Goal: Check status: Check status

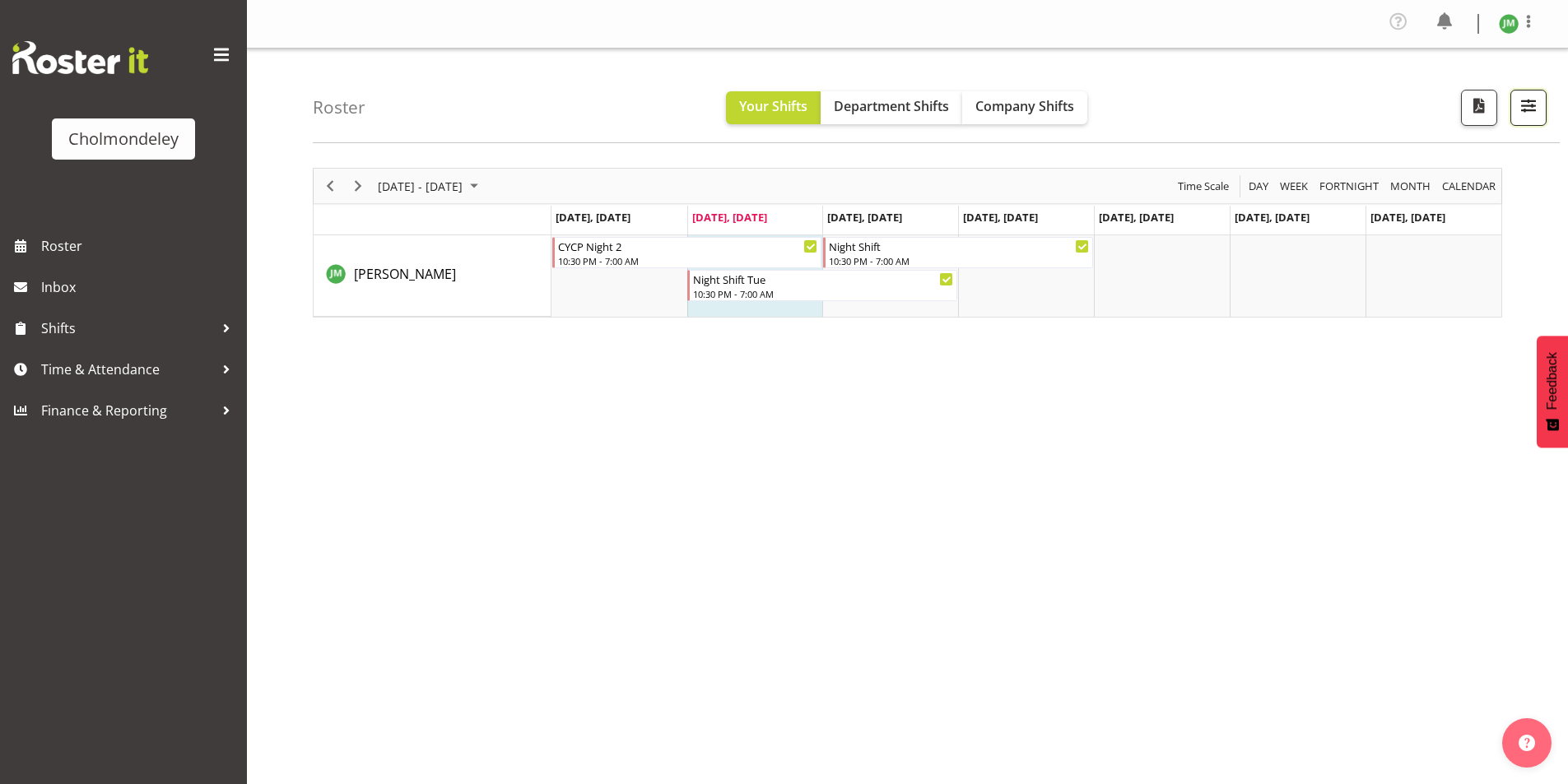
click at [1534, 114] on span "button" at bounding box center [1528, 105] width 22 height 22
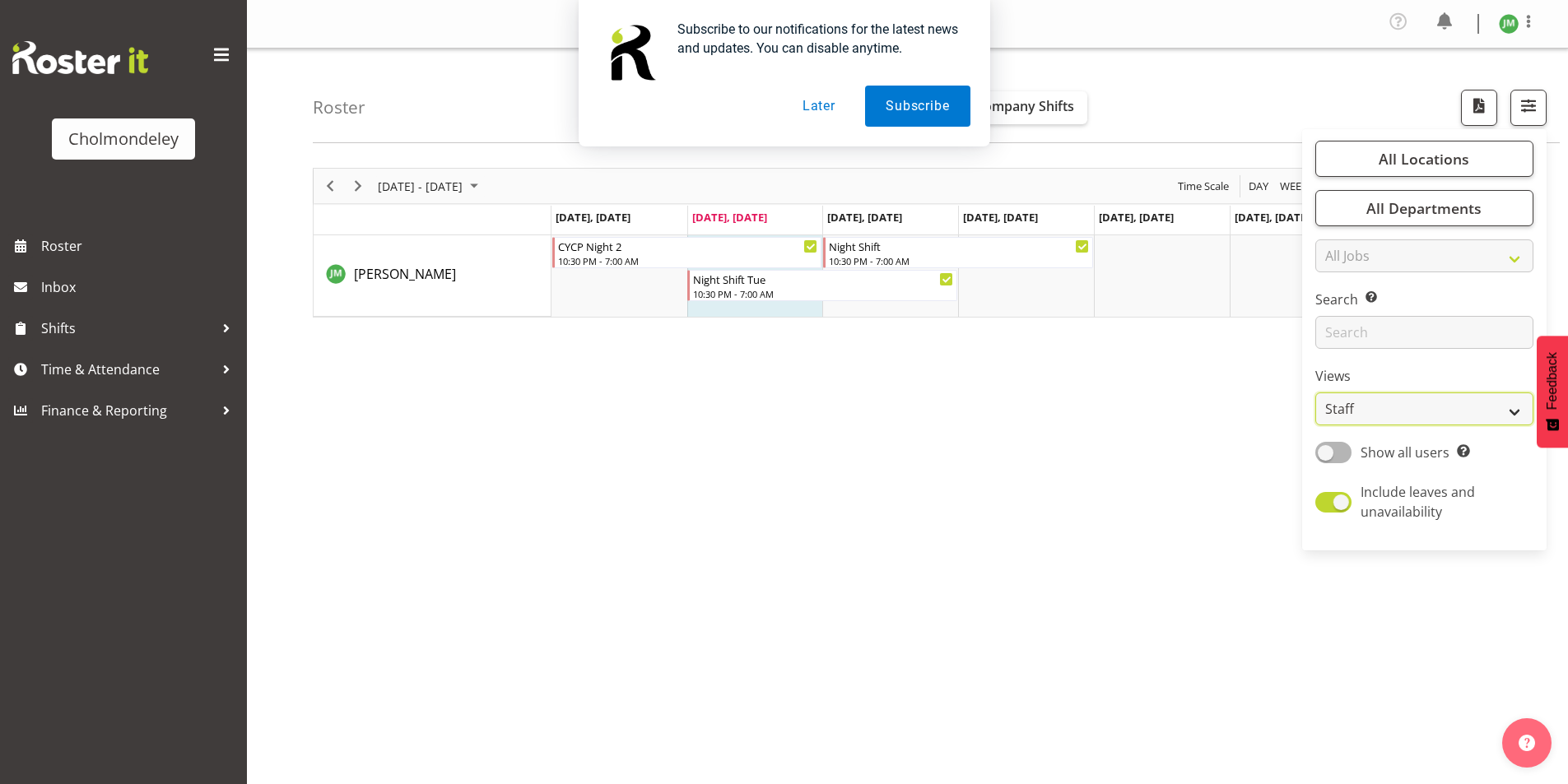
click at [1404, 407] on select "Staff Role Shift - Horizontal Shift - Vertical Staff - Location" at bounding box center [1424, 409] width 218 height 33
click at [1317, 392] on select "Staff Role Shift - Horizontal Shift - Vertical Staff - Location" at bounding box center [1424, 409] width 218 height 33
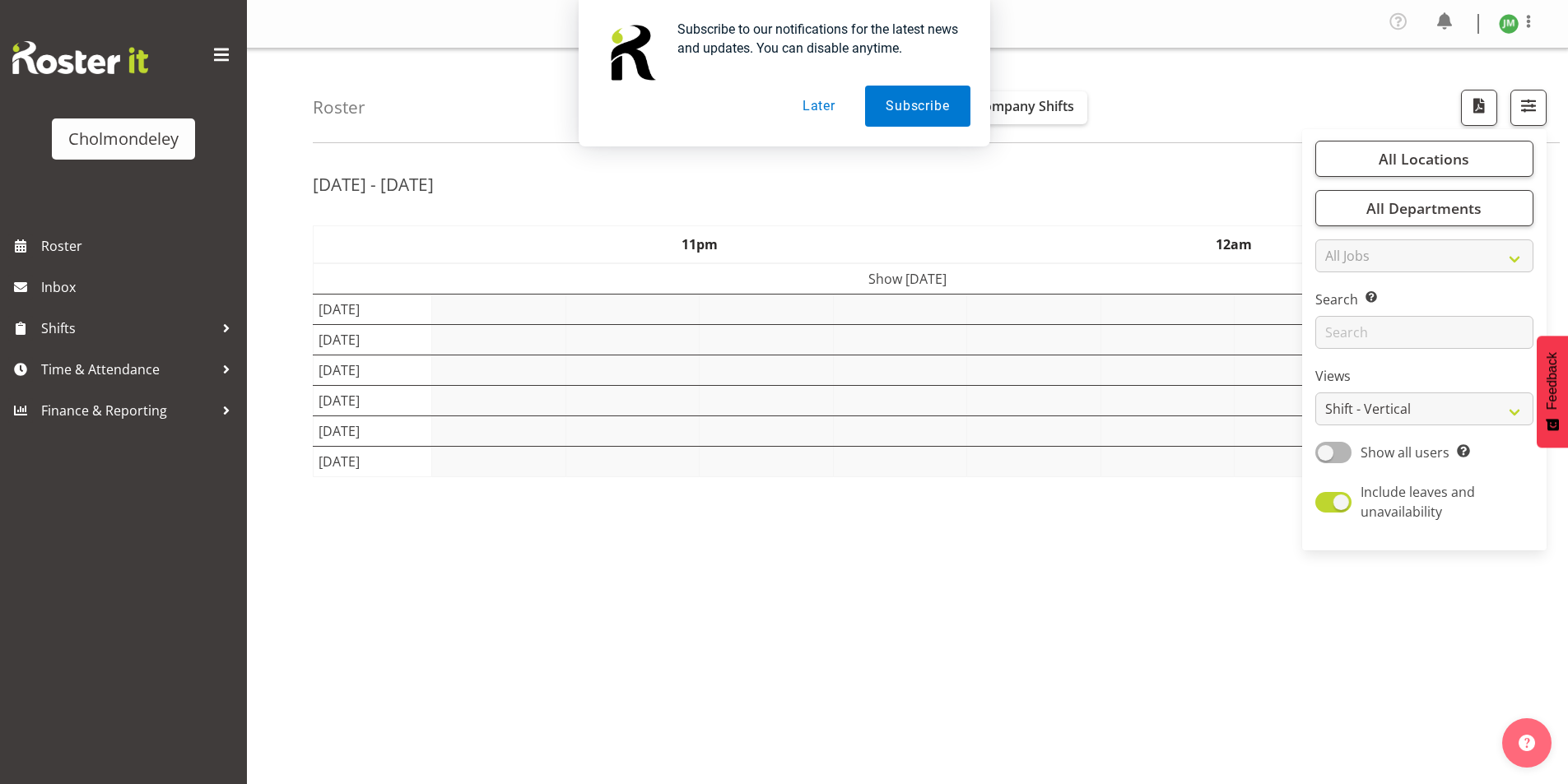
click at [821, 102] on button "Later" at bounding box center [819, 106] width 74 height 41
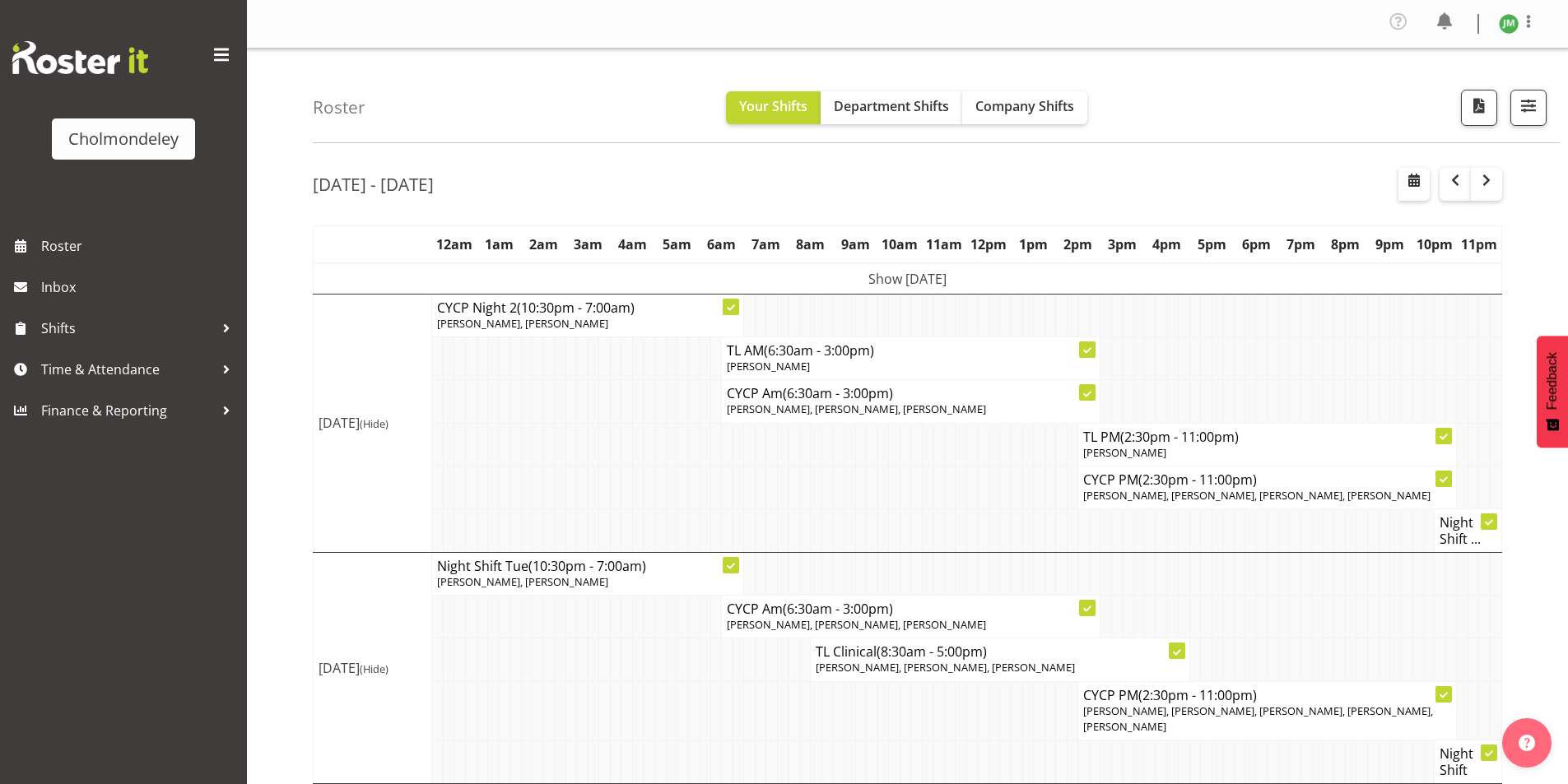
scroll to position [164, 0]
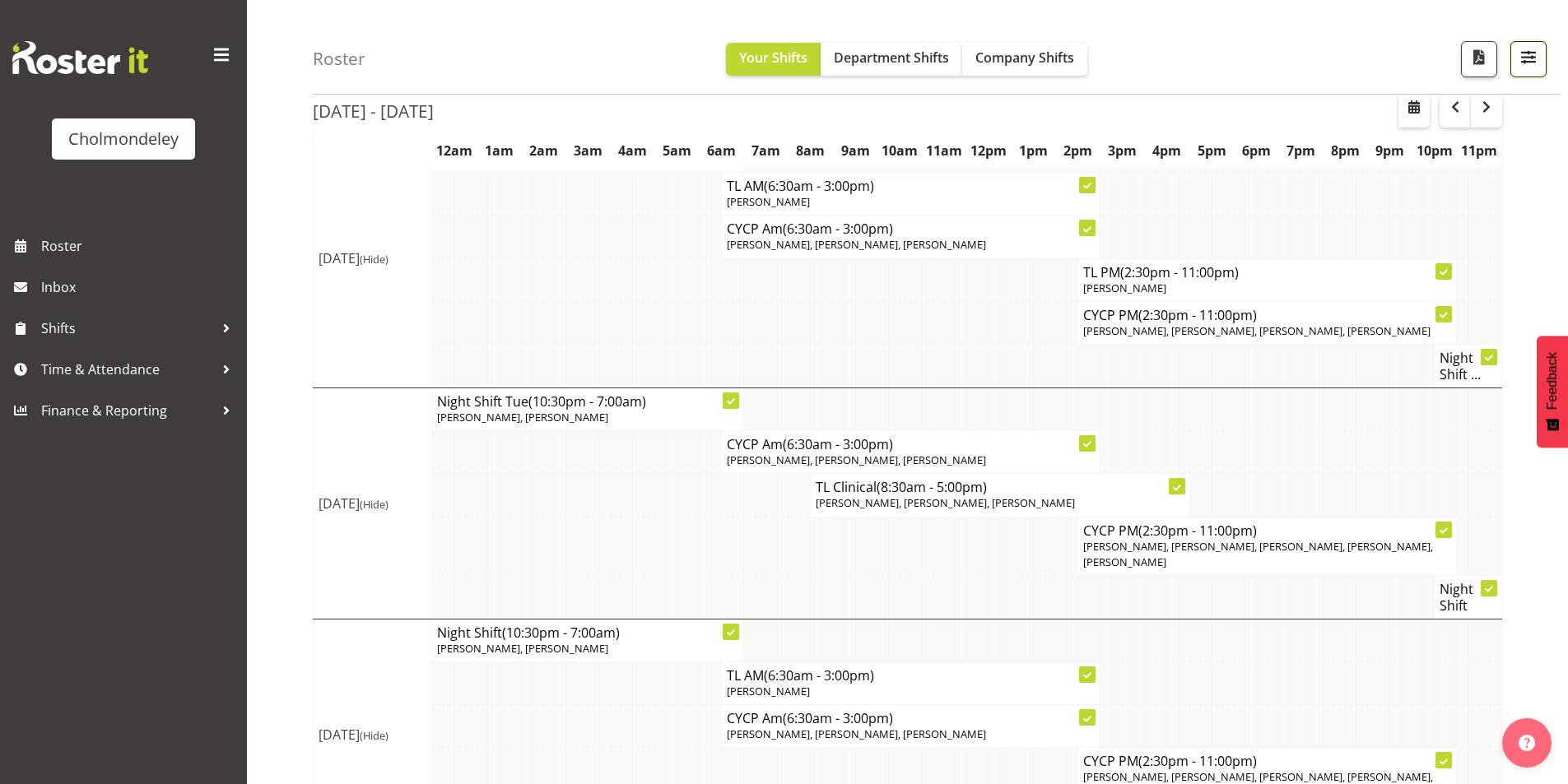
click at [1527, 70] on span "button" at bounding box center [1528, 62] width 6 height 20
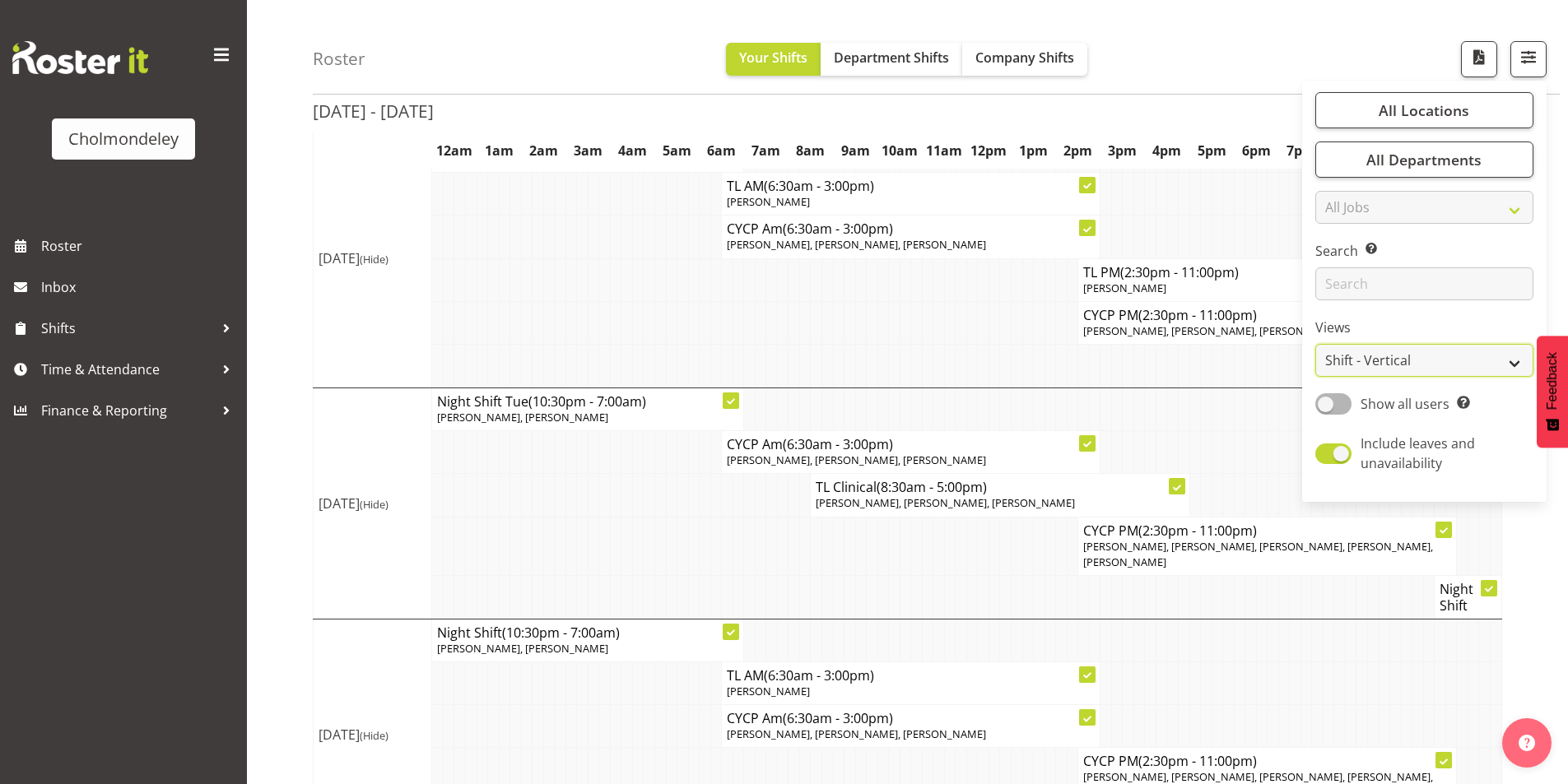
click at [1354, 351] on select "Staff Role Shift - Horizontal Shift - Vertical Staff - Location" at bounding box center [1424, 361] width 218 height 33
select select "staff"
click at [1317, 362] on select "Staff Role Shift - Horizontal Shift - Vertical Staff - Location" at bounding box center [1424, 361] width 218 height 33
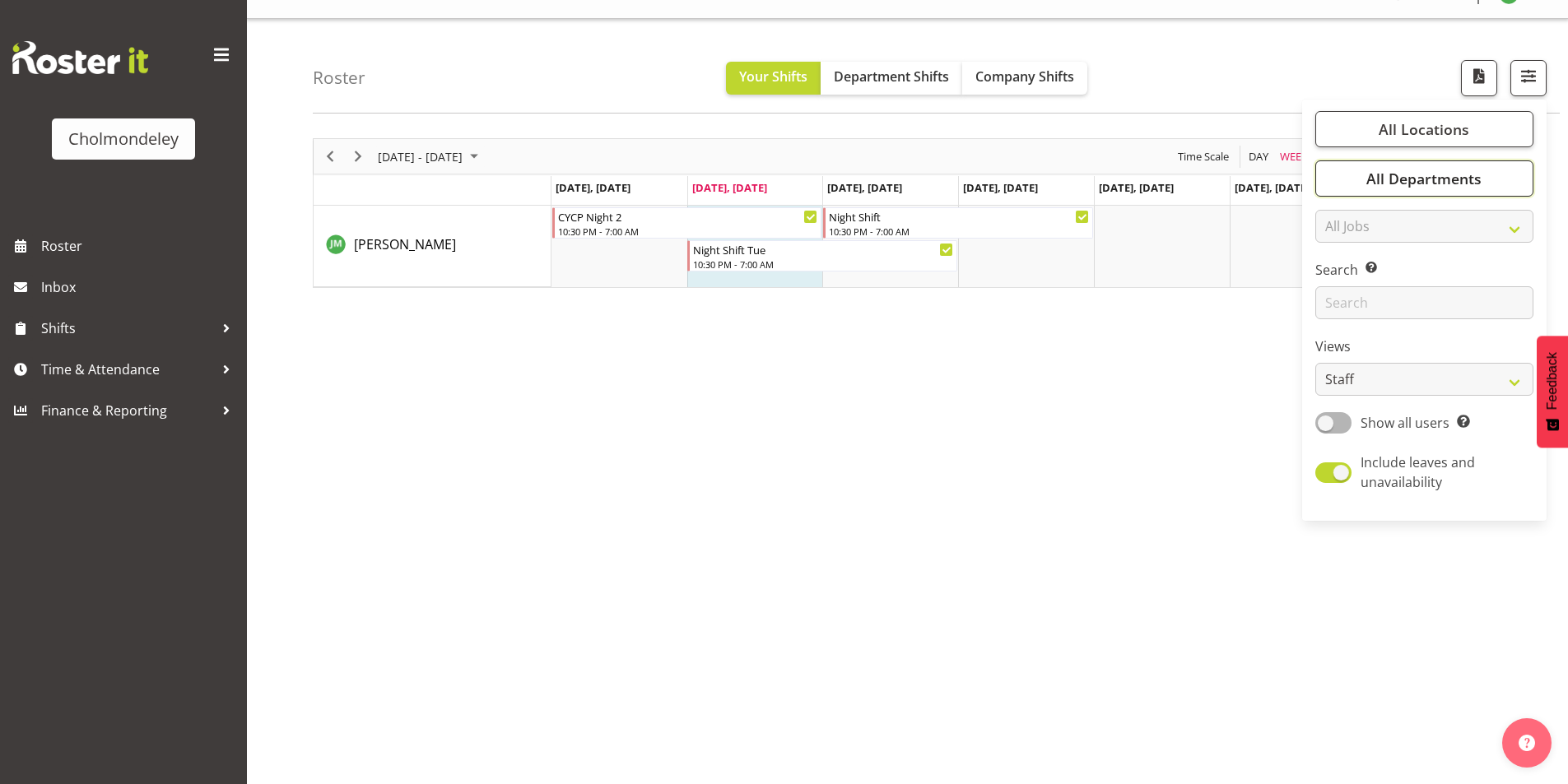
click at [1345, 177] on button "All Departments" at bounding box center [1424, 178] width 218 height 36
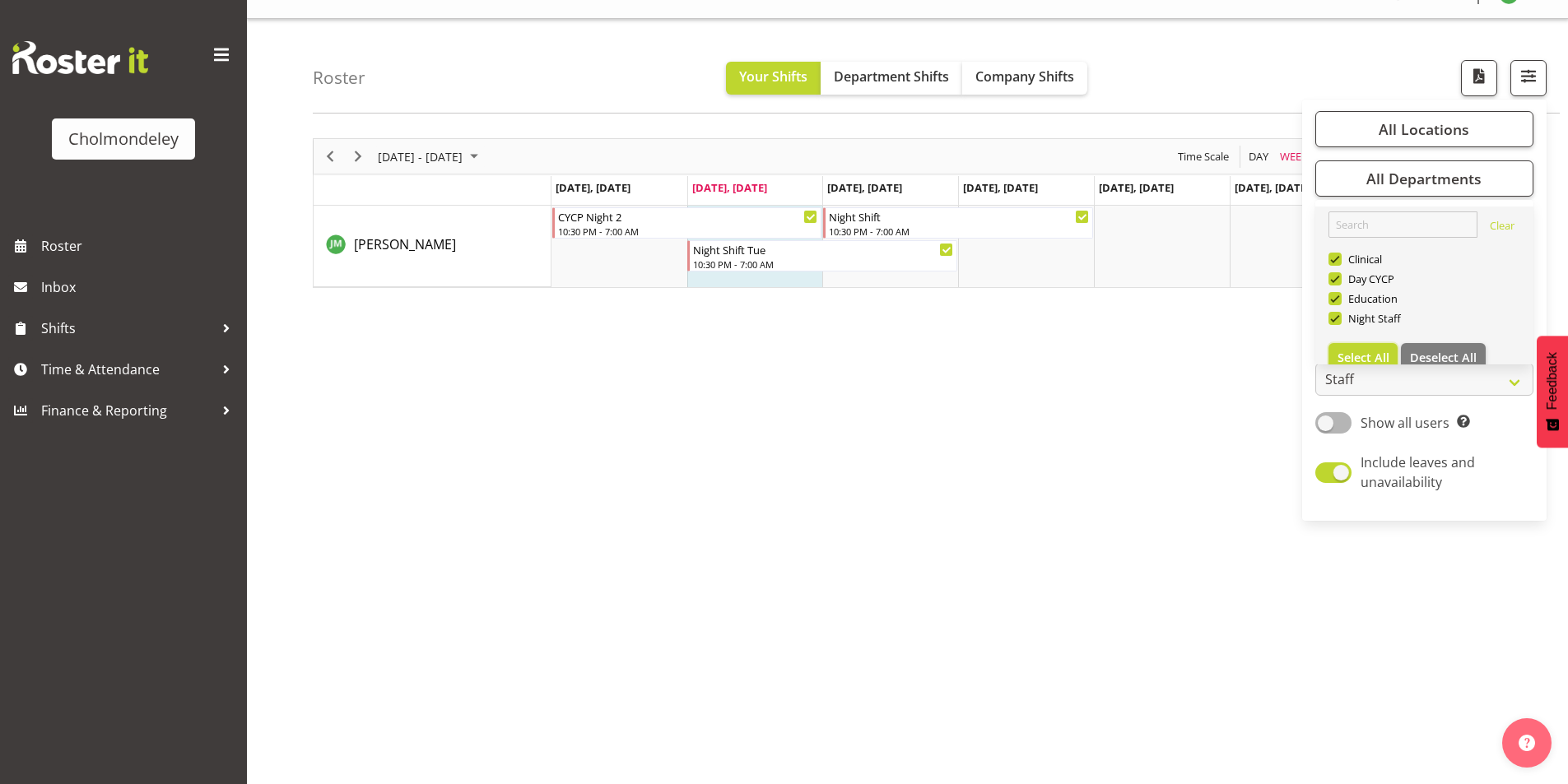
drag, startPoint x: 1342, startPoint y: 349, endPoint x: 1344, endPoint y: 331, distance: 18.1
click at [1344, 343] on link "Clear Clinical Day CYCP Education Night Staff Select All Deselect All" at bounding box center [1424, 292] width 218 height 171
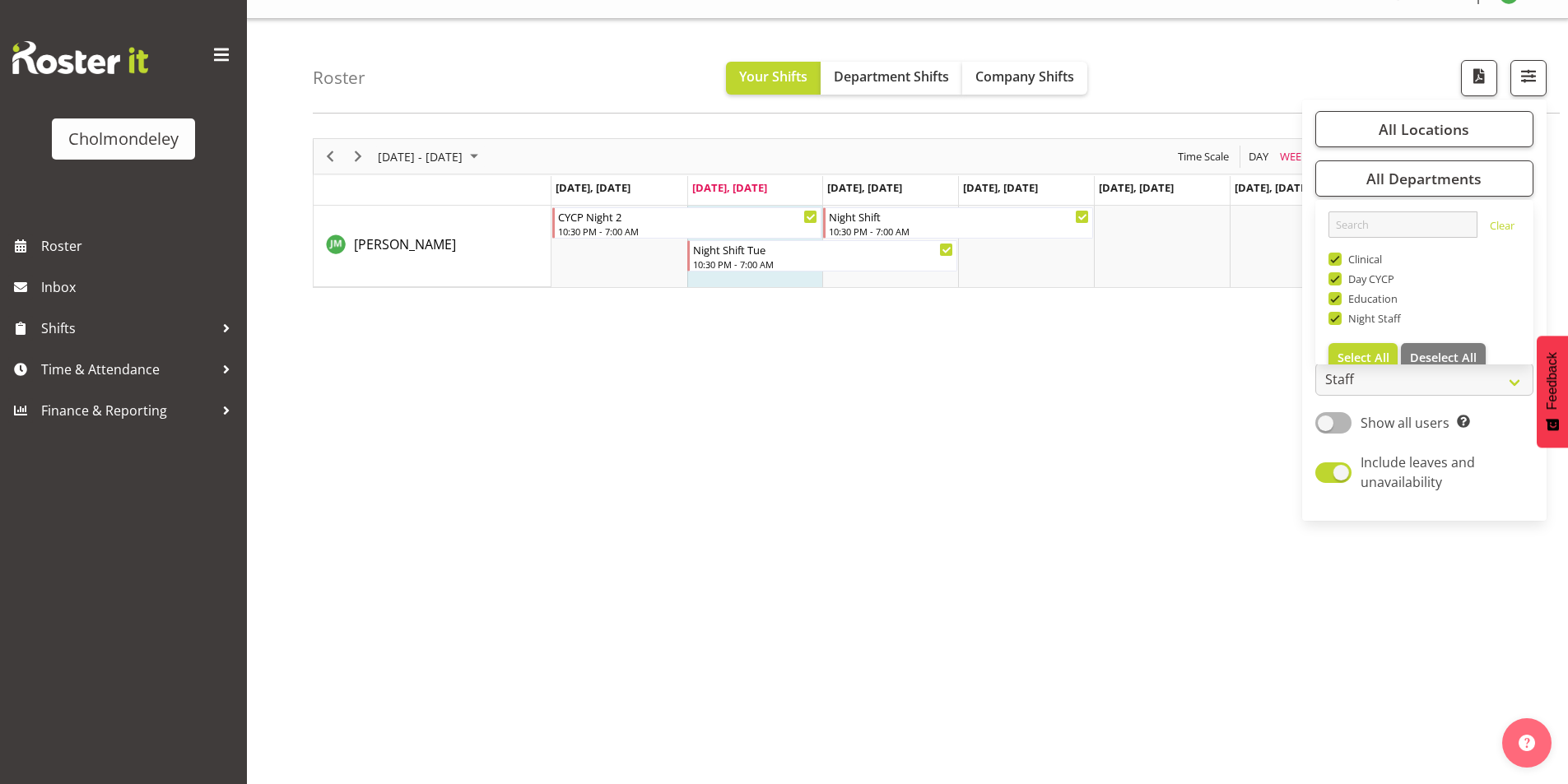
click at [1311, 395] on div "All Locations Clear [GEOGRAPHIC_DATA] Select All Deselect All All Departments C…" at bounding box center [1424, 310] width 245 height 408
click at [1335, 425] on span at bounding box center [1334, 423] width 36 height 21
click at [1326, 425] on input "Show all users Show only rostered employees" at bounding box center [1321, 423] width 10 height 10
checkbox input "true"
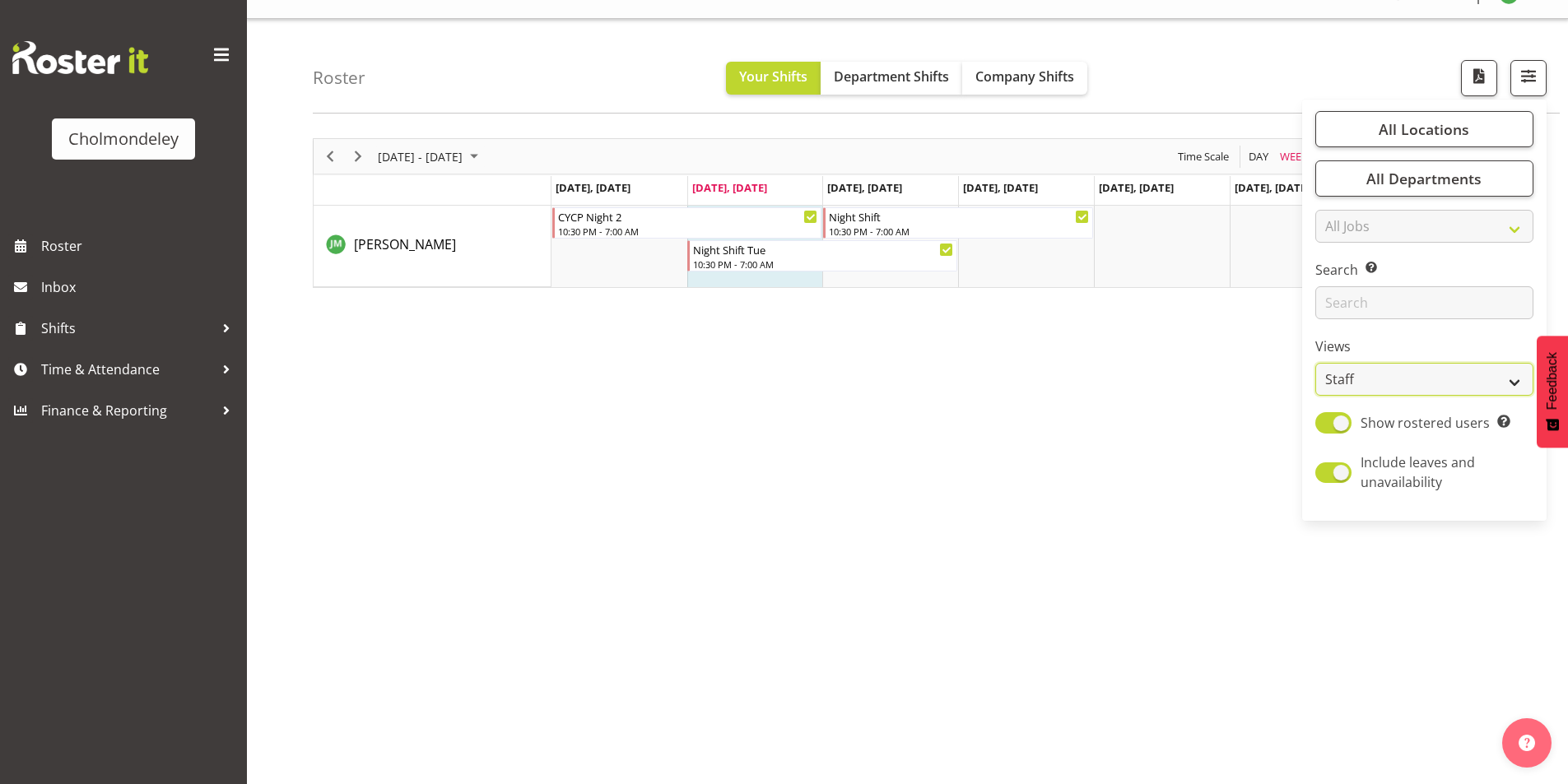
click at [1362, 374] on select "Staff Role Shift - Horizontal Shift - Vertical Staff - Location" at bounding box center [1424, 380] width 218 height 33
select select "role"
click at [1317, 363] on select "Staff Role Shift - Horizontal Shift - Vertical Staff - Location" at bounding box center [1424, 380] width 218 height 33
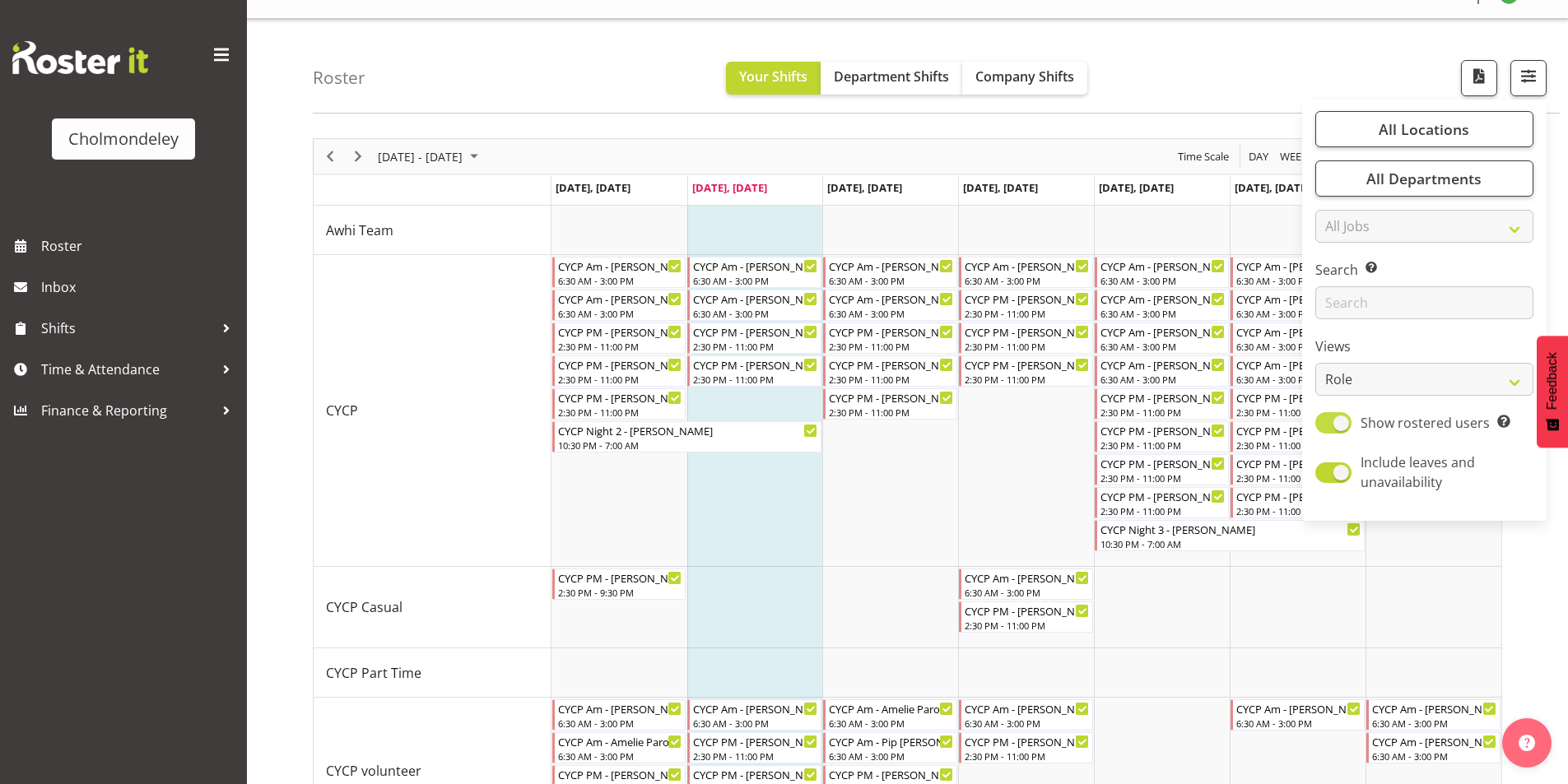
click at [1339, 427] on span at bounding box center [1334, 423] width 36 height 21
click at [1326, 427] on input "Show rostered users Show only rostered employees" at bounding box center [1321, 423] width 10 height 10
checkbox input "false"
click at [1372, 385] on select "Staff Role Shift - Horizontal Shift - Vertical Staff - Location" at bounding box center [1424, 380] width 218 height 33
click at [1317, 363] on select "Staff Role Shift - Horizontal Shift - Vertical Staff - Location" at bounding box center [1424, 380] width 218 height 33
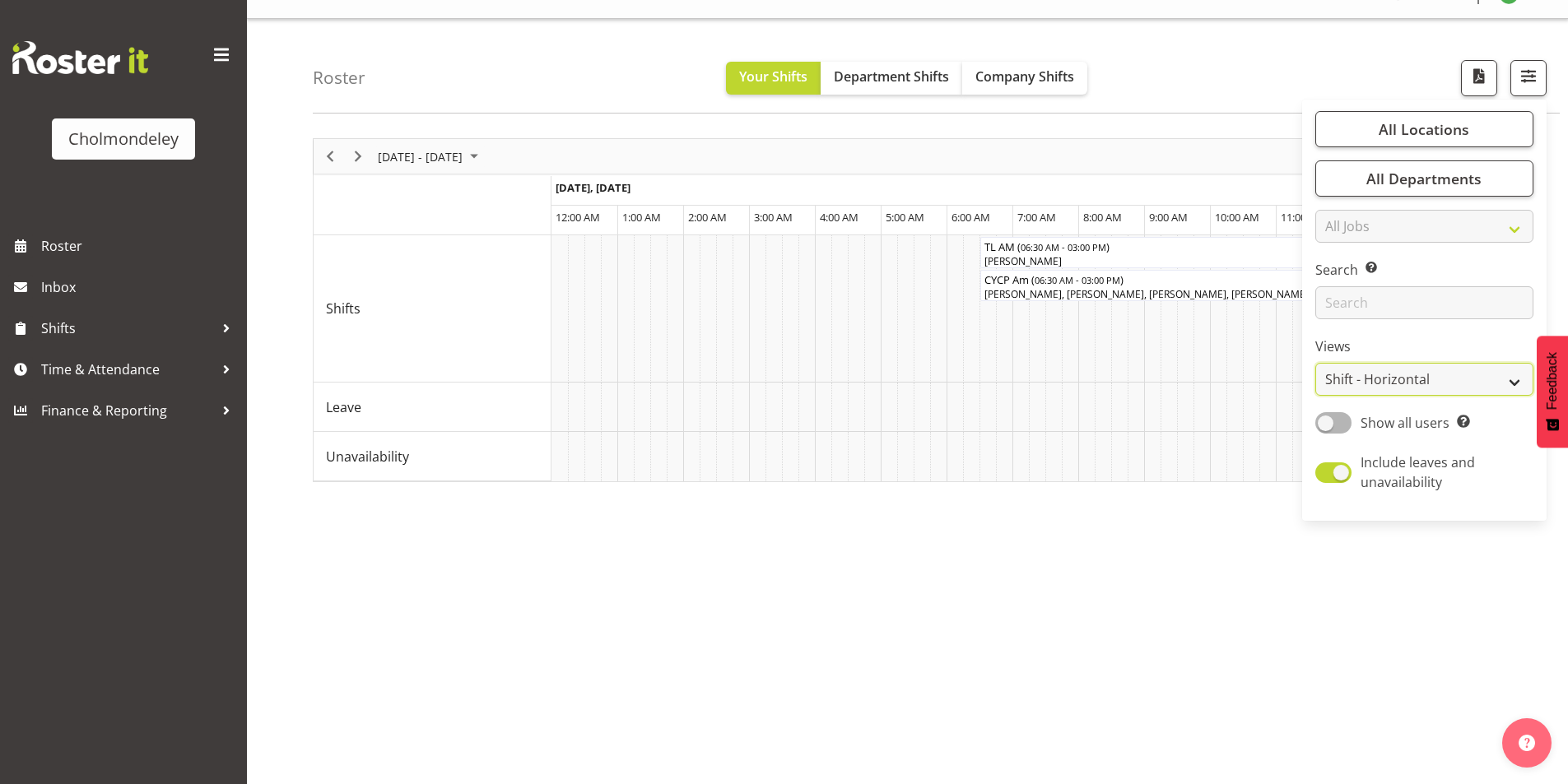
click at [1379, 368] on select "Staff Role Shift - Horizontal Shift - Vertical Staff - Location" at bounding box center [1424, 380] width 218 height 33
select select "shift"
click at [1317, 363] on select "Staff Role Shift - Horizontal Shift - Vertical Staff - Location" at bounding box center [1424, 380] width 218 height 33
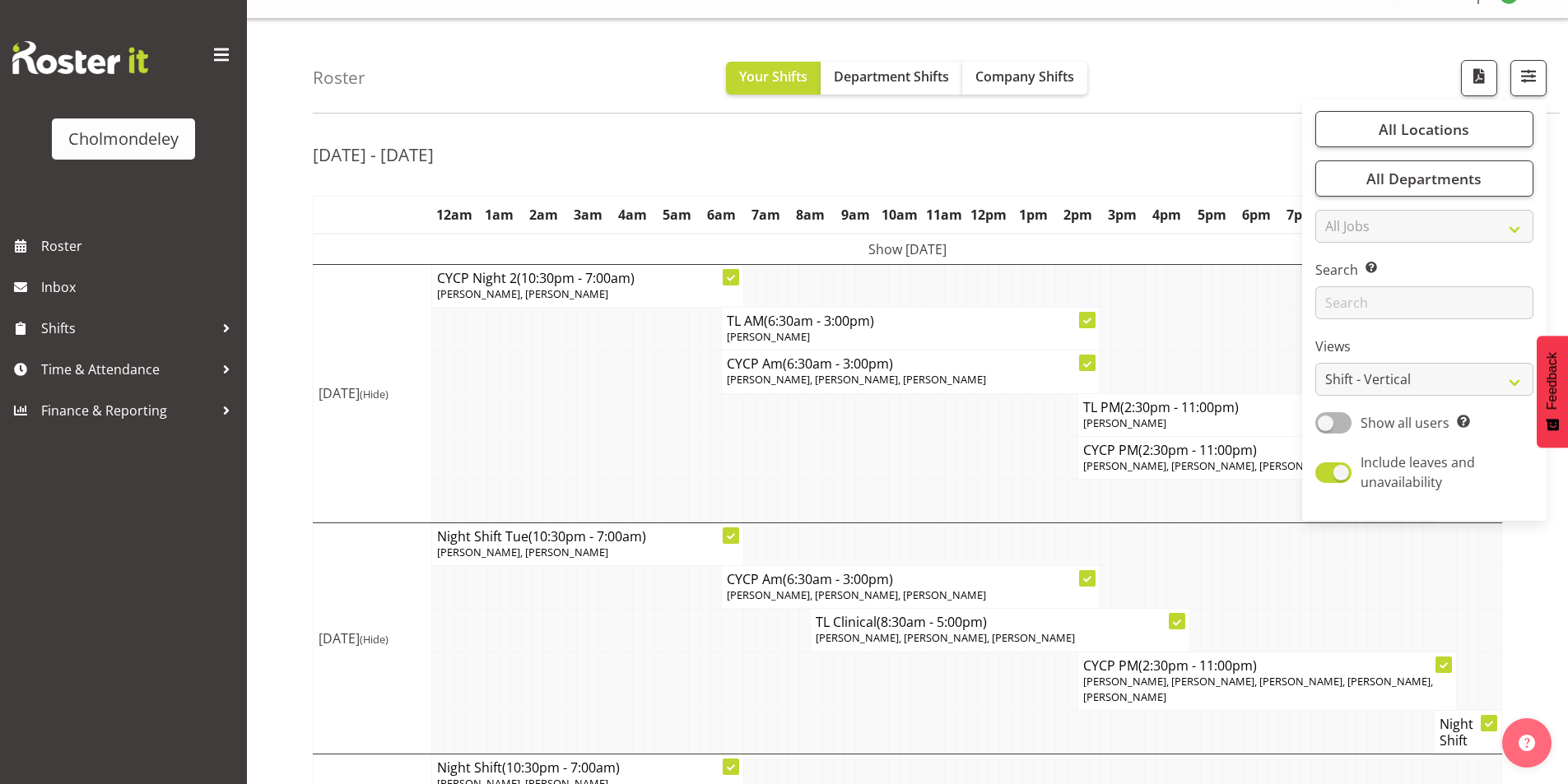
click at [1371, 65] on div "Roster Your Shifts Department Shifts Company Shifts All Locations [GEOGRAPHIC_D…" at bounding box center [936, 66] width 1247 height 95
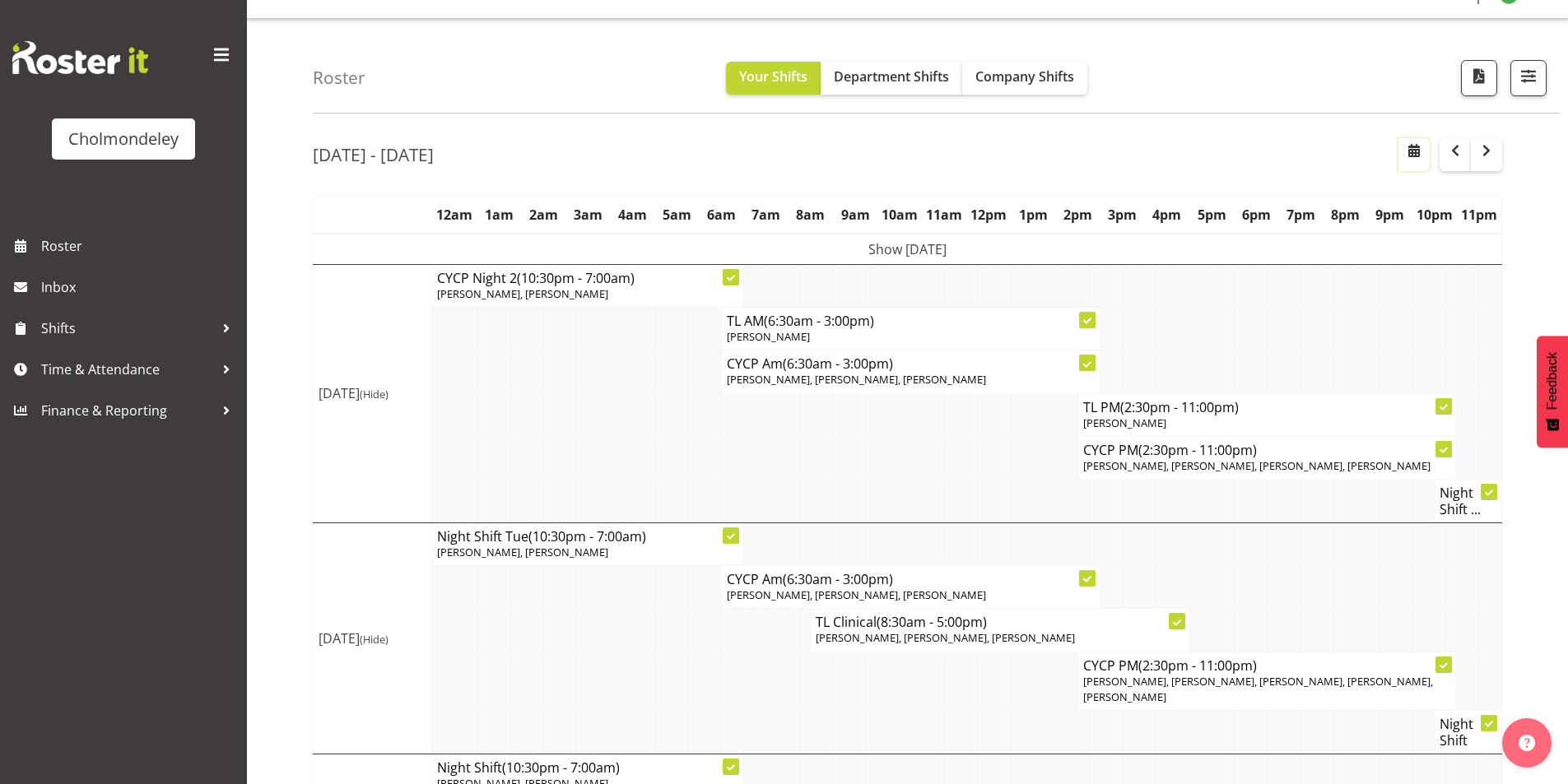
click at [1417, 158] on span "button" at bounding box center [1414, 150] width 20 height 20
select select "8"
select select "2025"
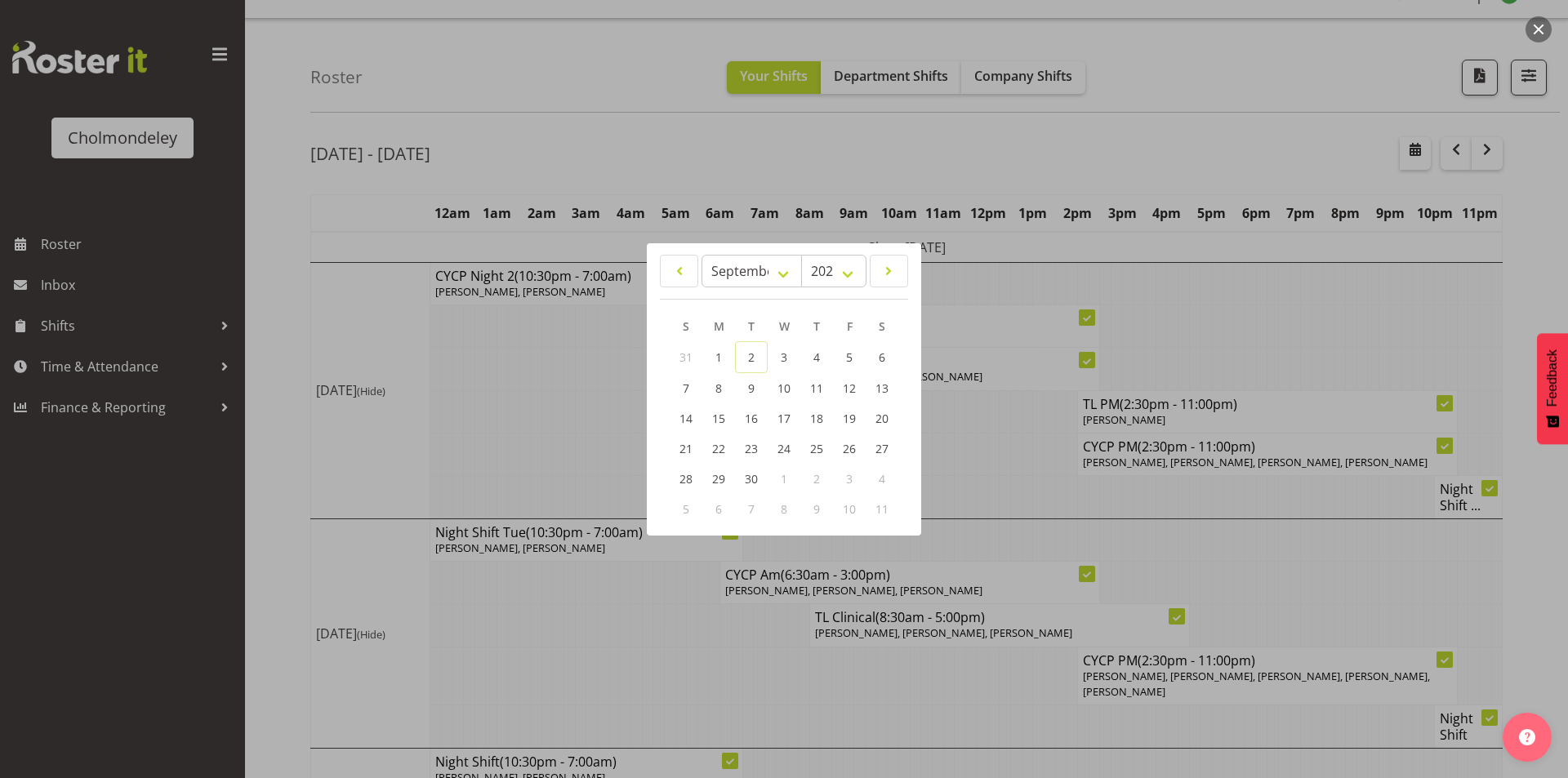
click at [1407, 166] on div at bounding box center [784, 389] width 1568 height 778
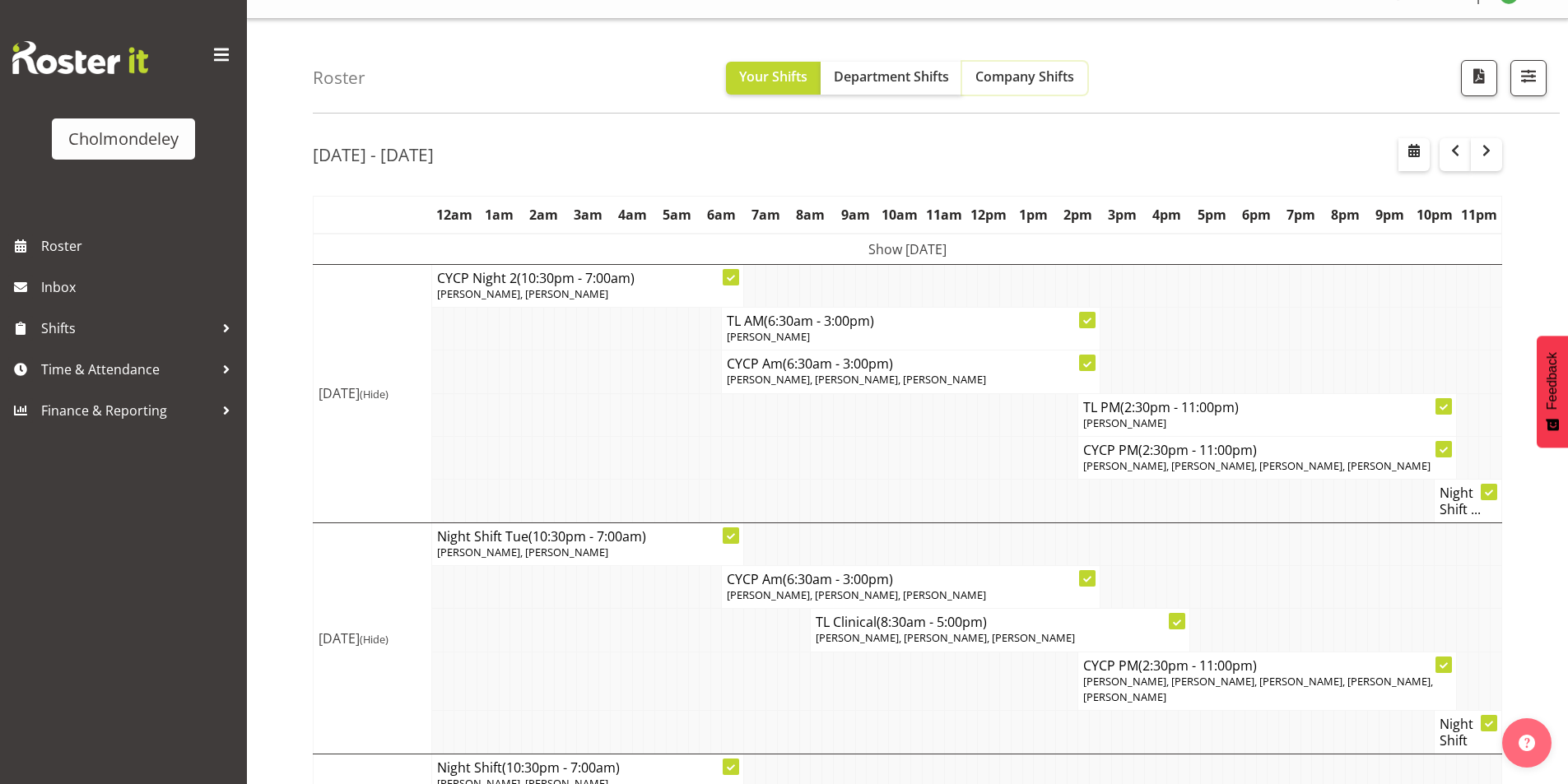
click at [1032, 79] on span "Company Shifts" at bounding box center [1025, 76] width 99 height 18
click at [904, 77] on span "Department Shifts" at bounding box center [891, 76] width 115 height 18
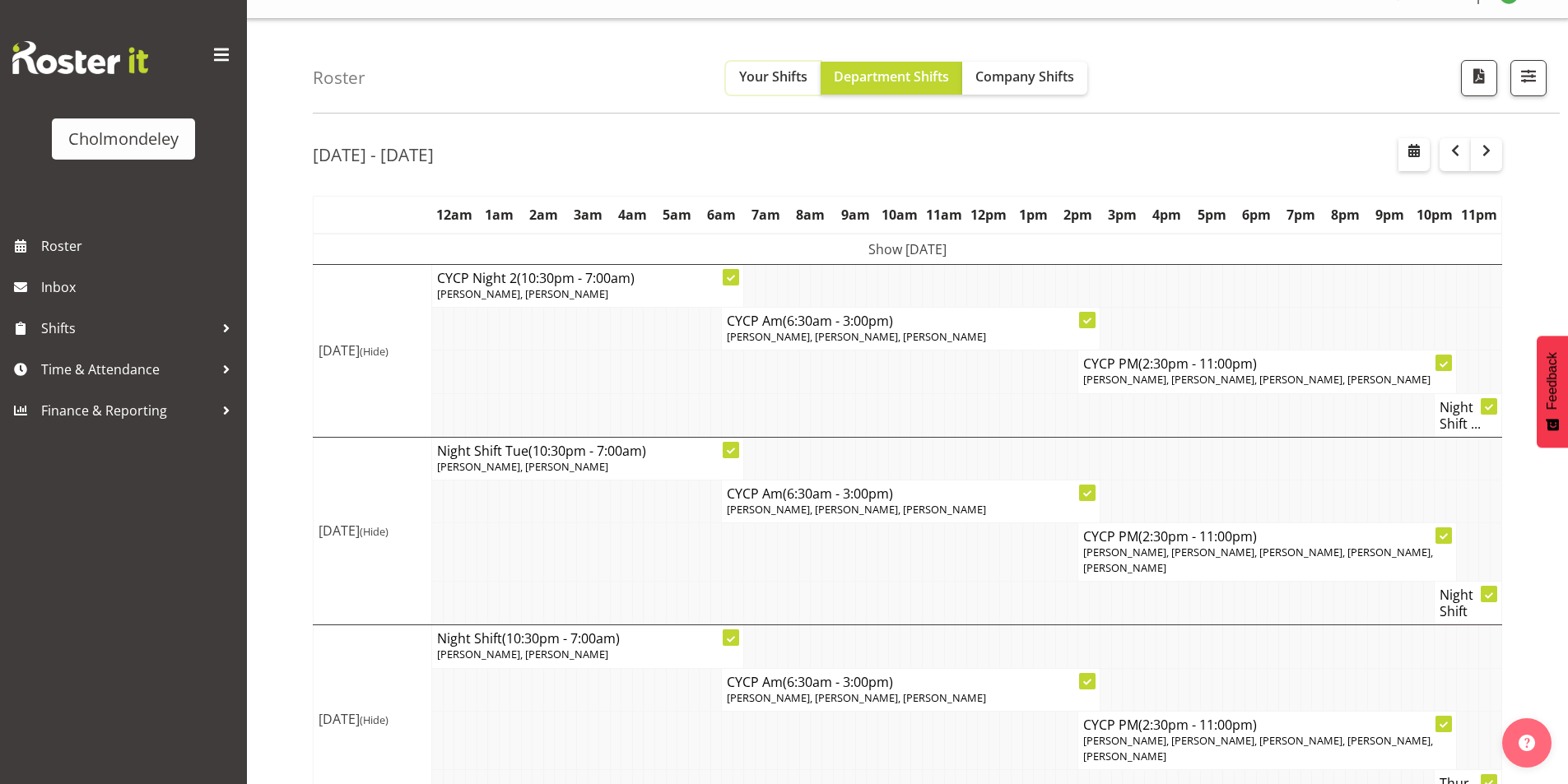
click at [759, 77] on span "Your Shifts" at bounding box center [772, 76] width 68 height 18
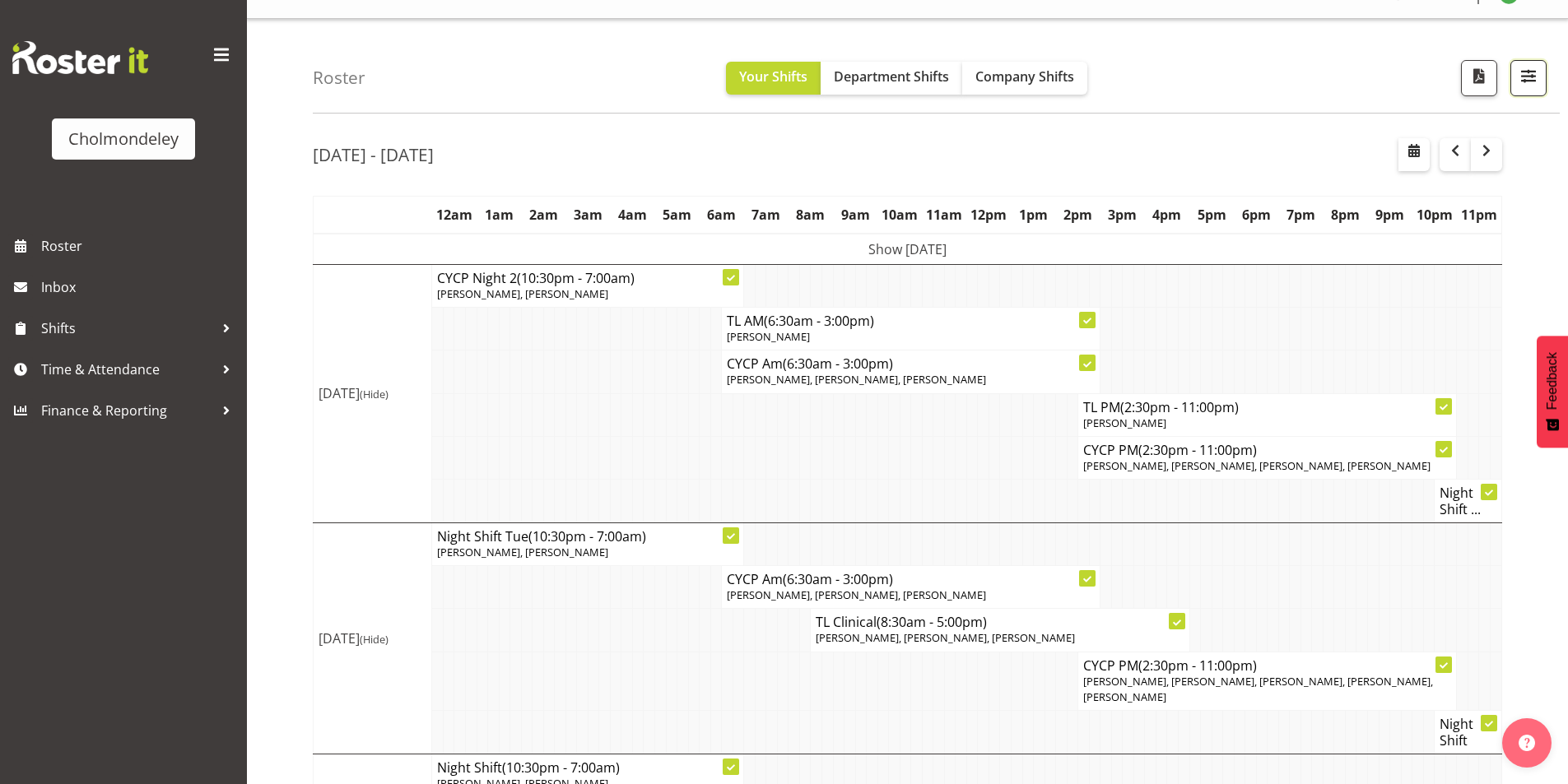
click at [1520, 89] on button "button" at bounding box center [1528, 78] width 36 height 36
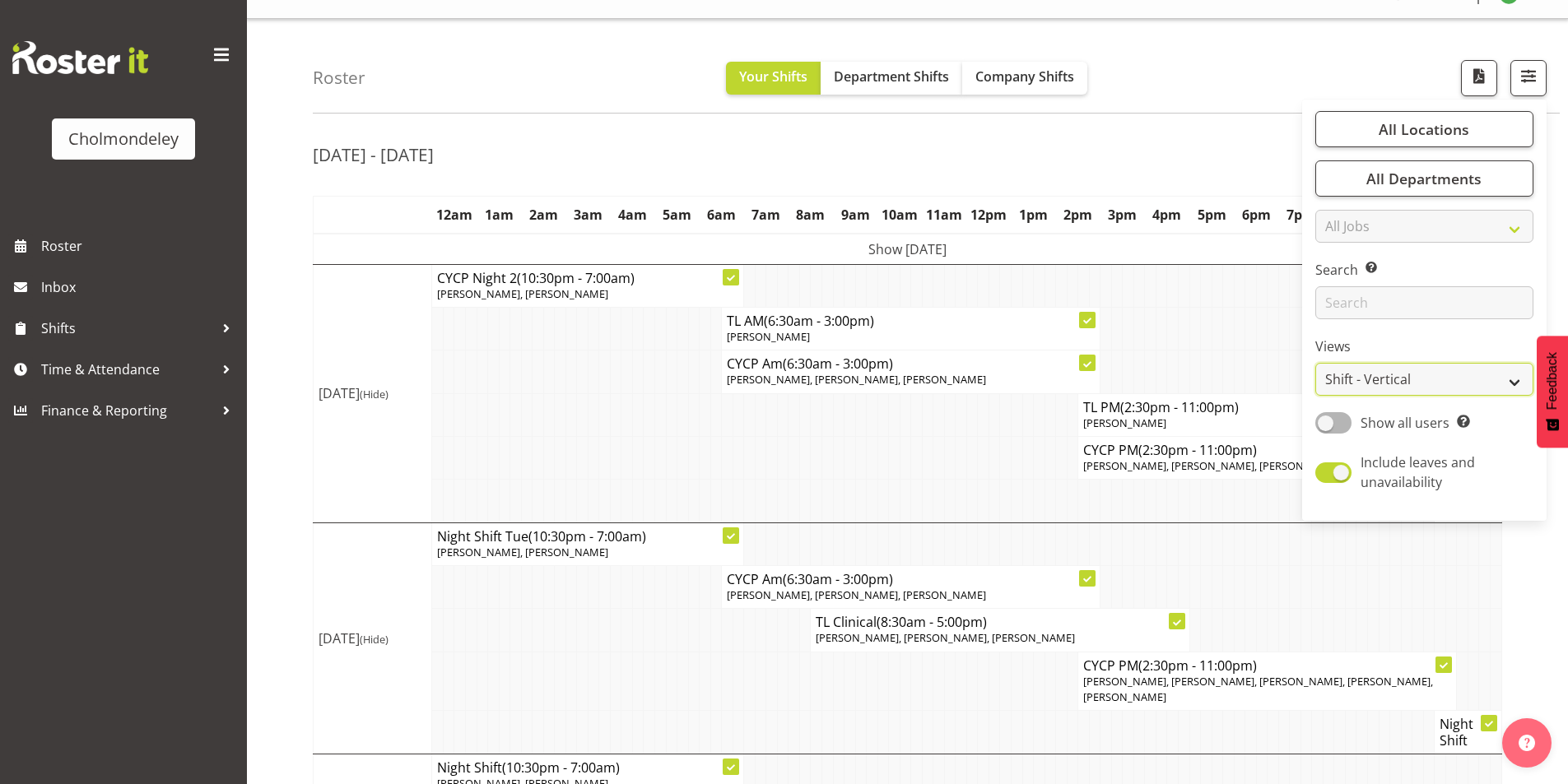
click at [1374, 380] on select "Staff Role Shift - Horizontal Shift - Vertical Staff - Location" at bounding box center [1424, 380] width 218 height 33
click at [1317, 363] on select "Staff Role Shift - Horizontal Shift - Vertical Staff - Location" at bounding box center [1424, 380] width 218 height 33
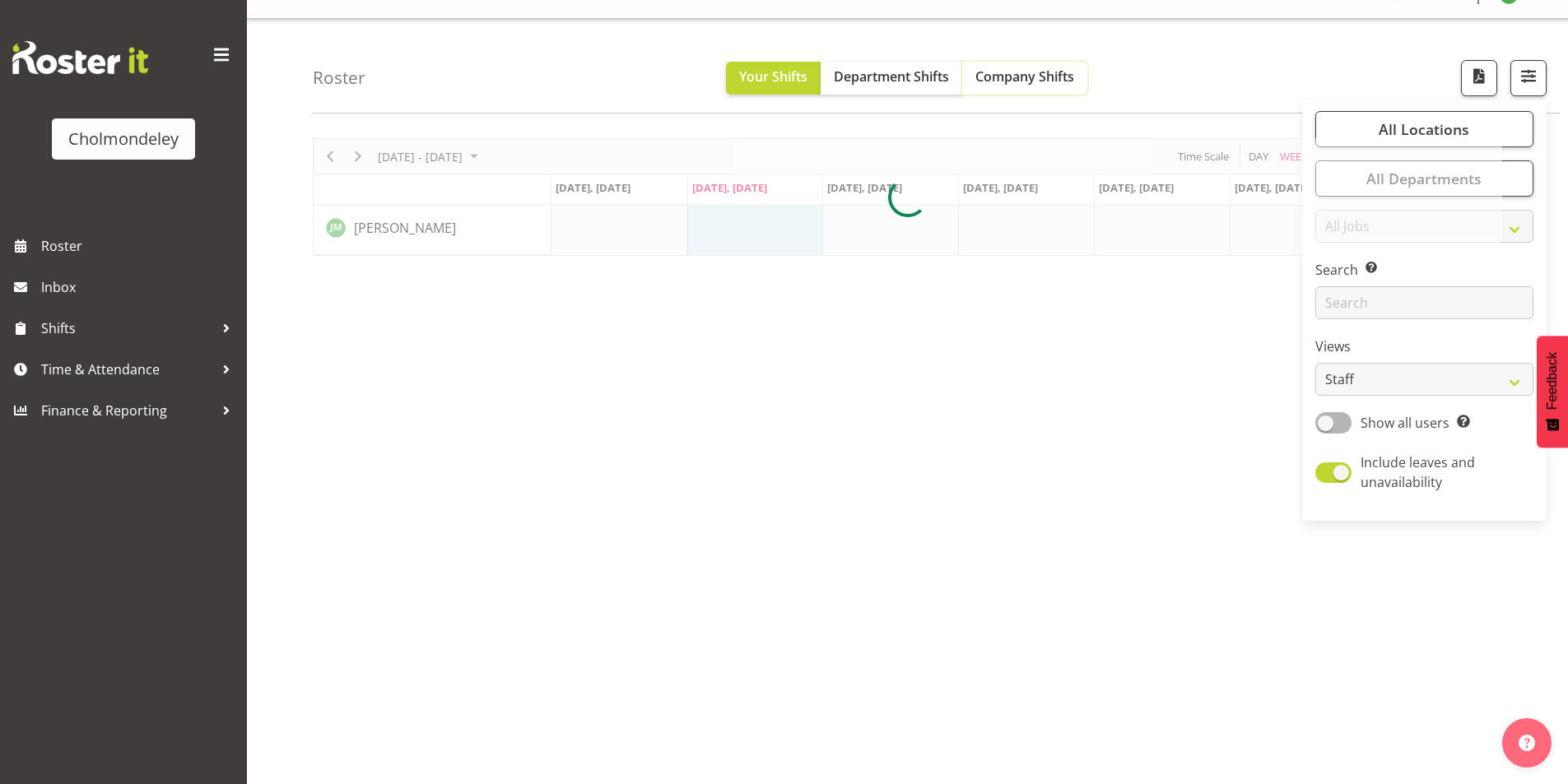
click at [1018, 83] on span "Company Shifts" at bounding box center [1025, 76] width 99 height 18
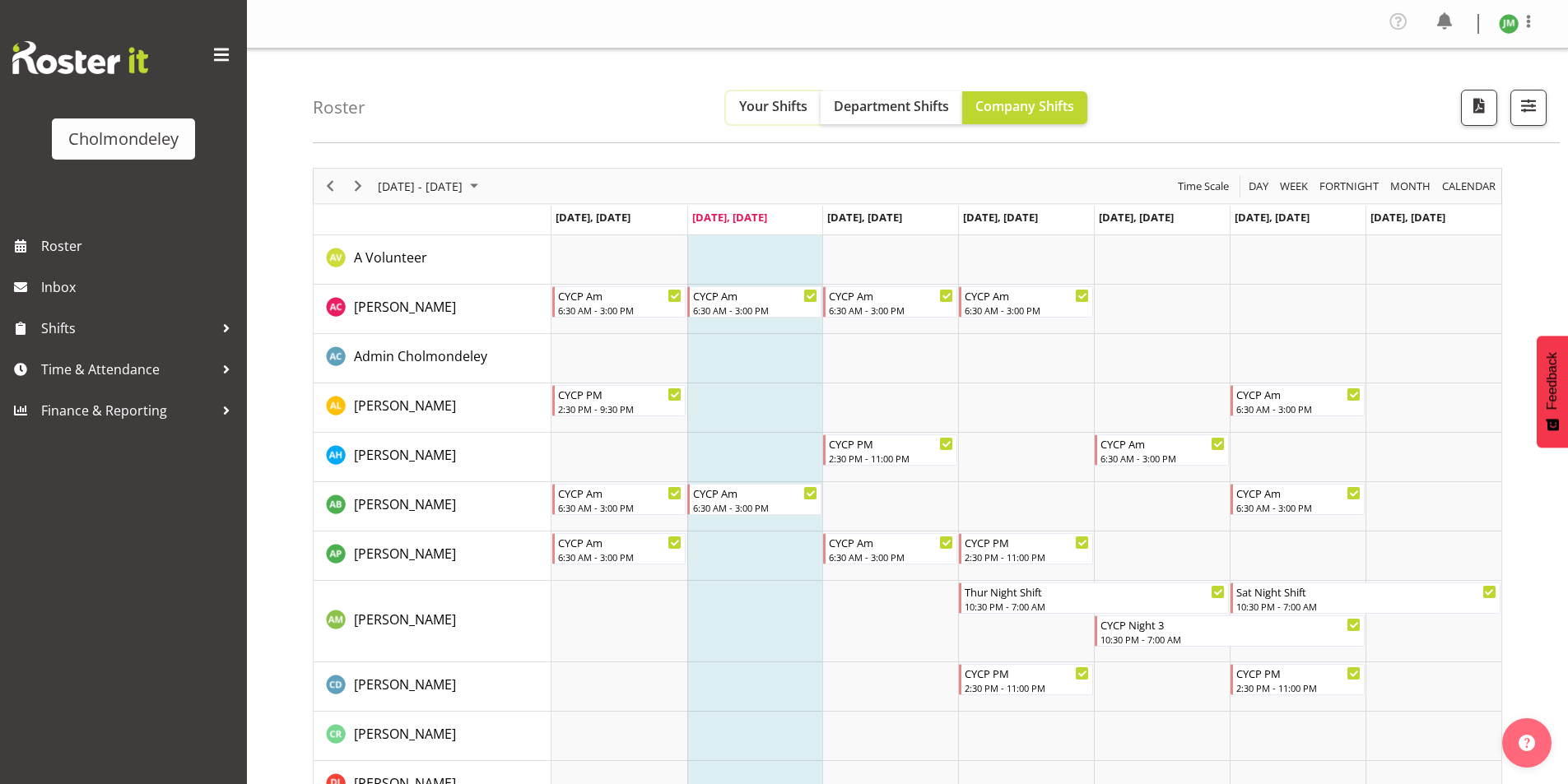
click at [758, 107] on span "Your Shifts" at bounding box center [772, 106] width 68 height 18
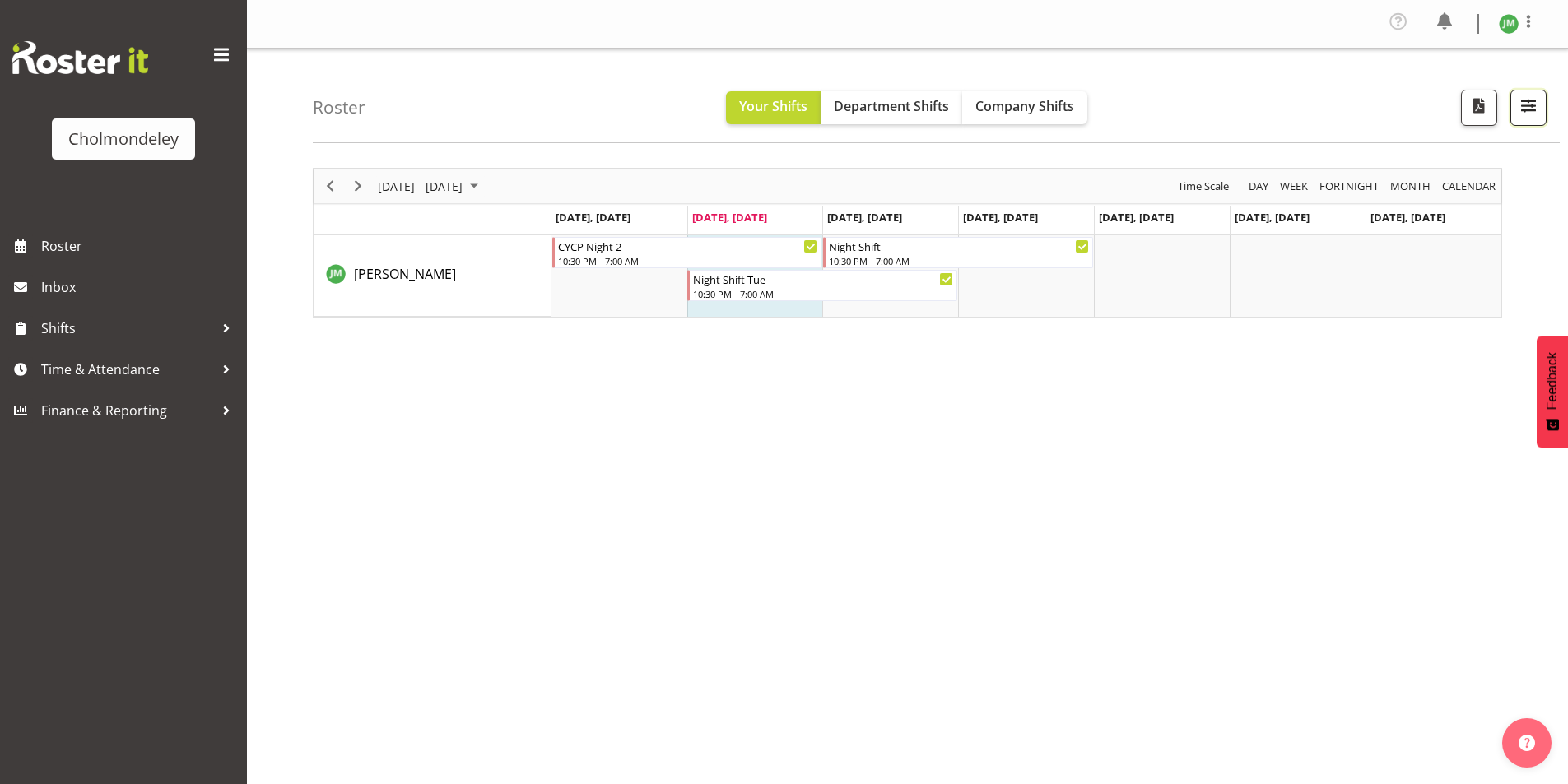
click at [1518, 101] on span "button" at bounding box center [1528, 105] width 22 height 22
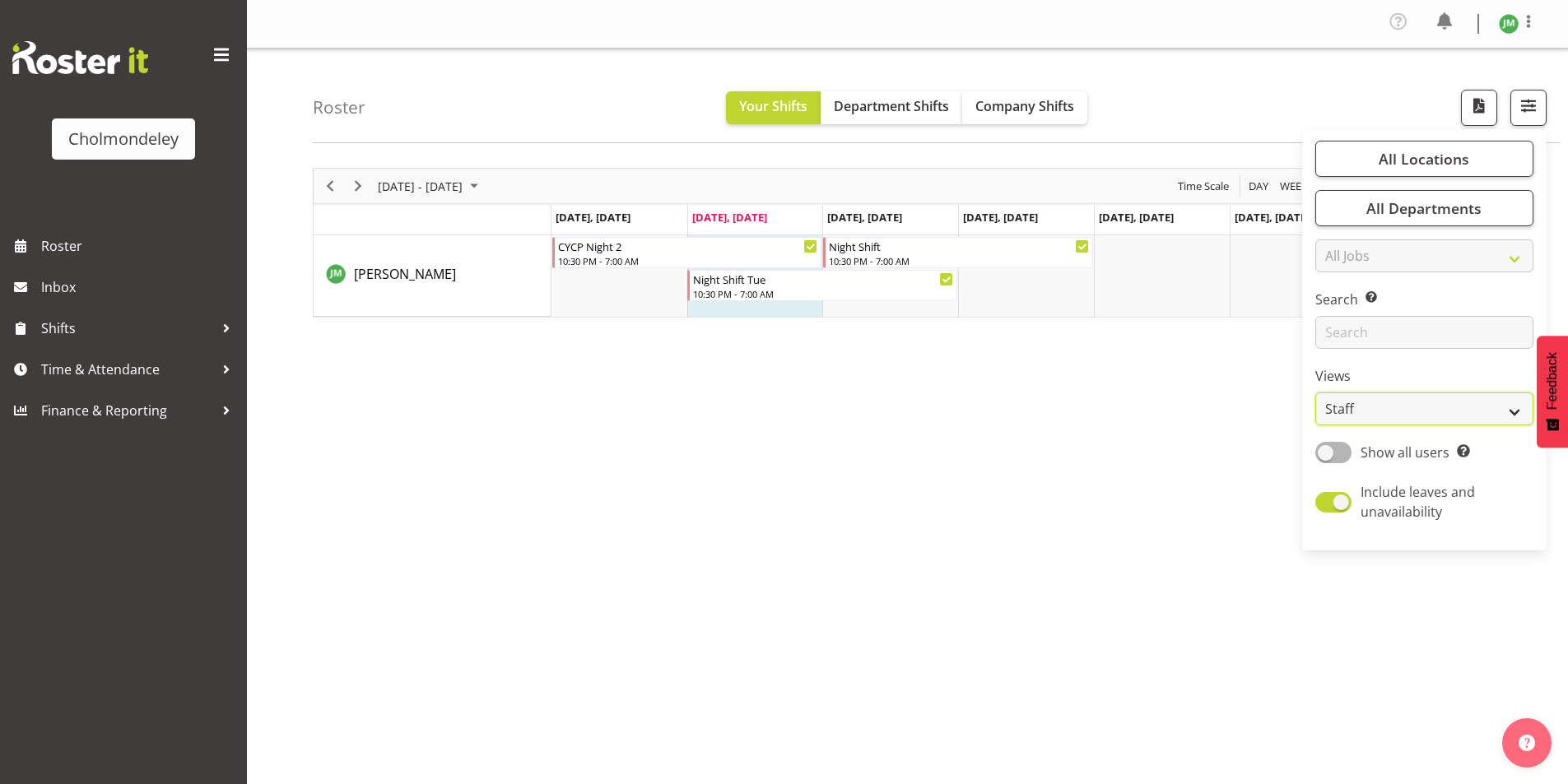
click at [1435, 402] on select "Staff Role Shift - Horizontal Shift - Vertical Staff - Location" at bounding box center [1424, 409] width 218 height 33
select select "shift"
click at [1317, 392] on select "Staff Role Shift - Horizontal Shift - Vertical Staff - Location" at bounding box center [1424, 409] width 218 height 33
